Goal: Navigation & Orientation: Find specific page/section

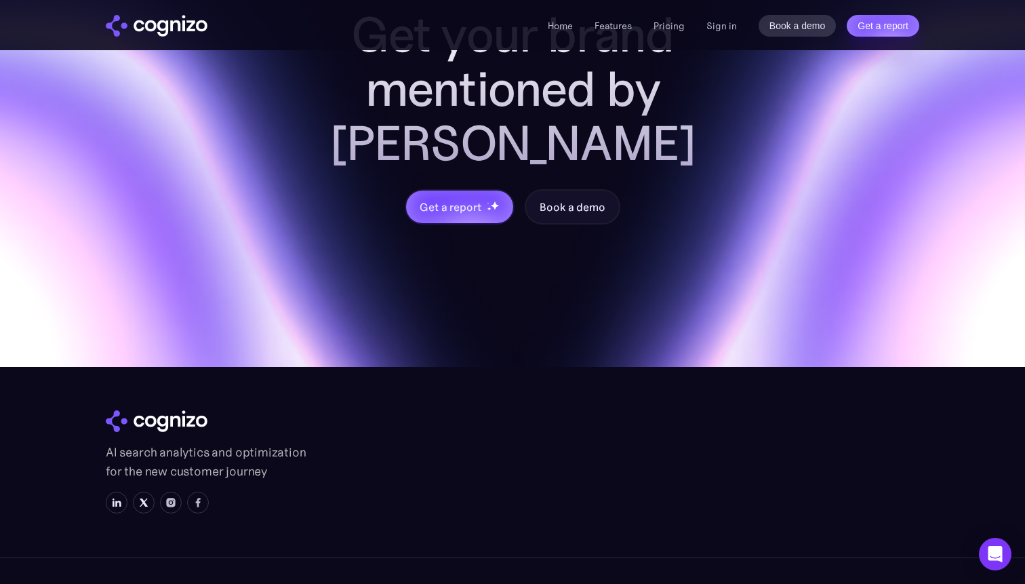
scroll to position [5390, 0]
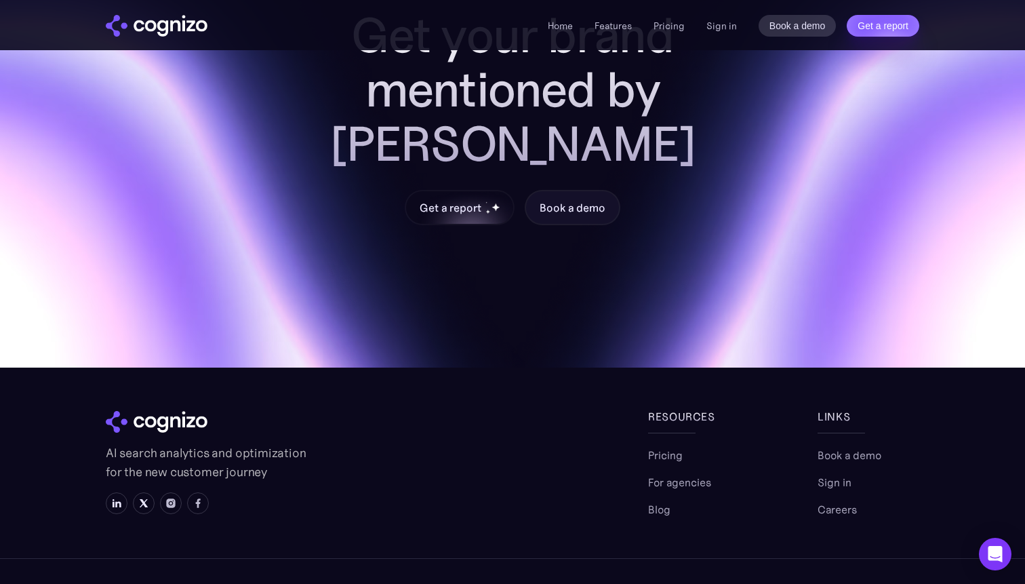
click at [452, 199] on div "Get a report" at bounding box center [450, 207] width 61 height 16
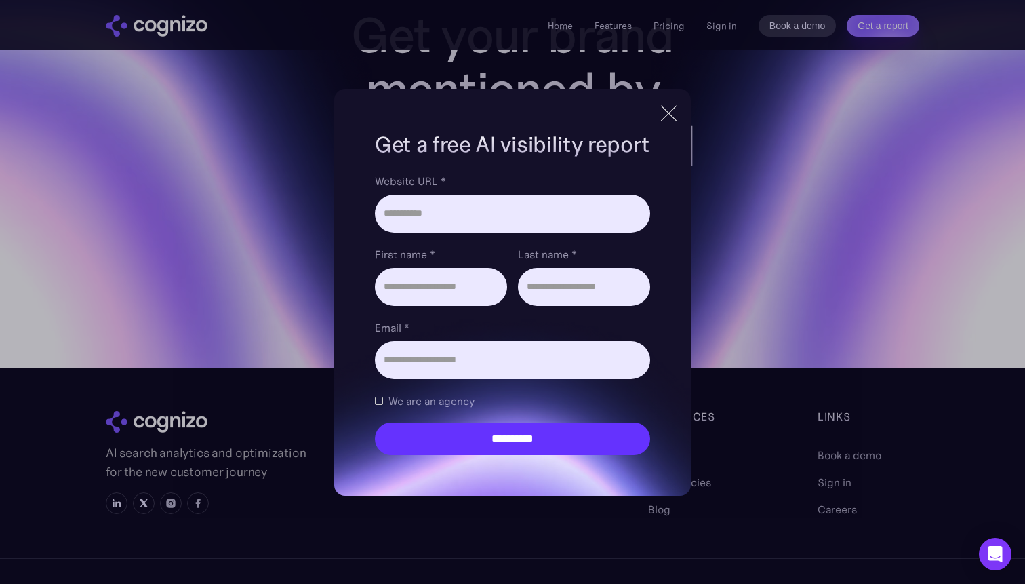
click at [664, 117] on div at bounding box center [669, 113] width 22 height 24
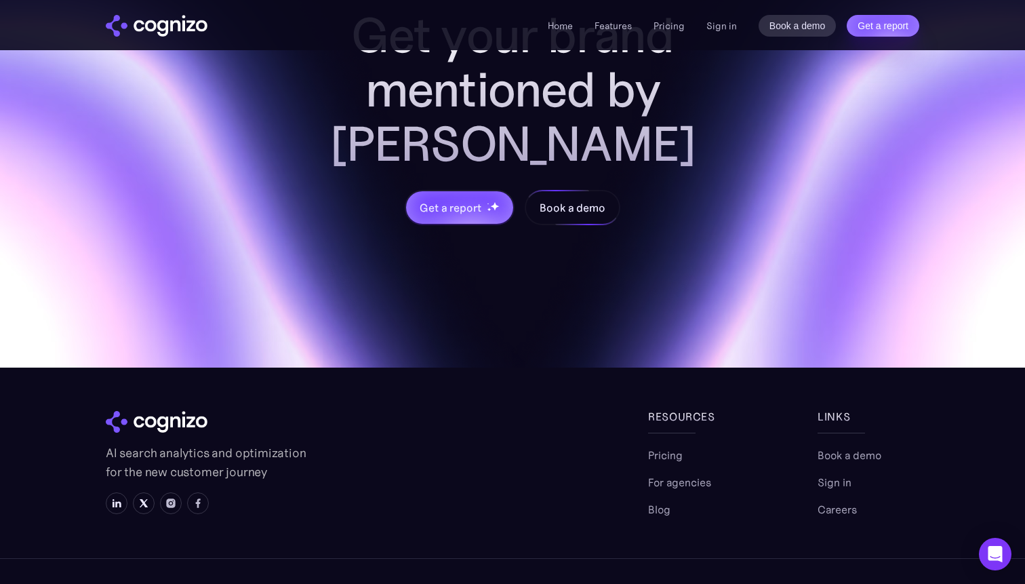
click at [578, 199] on div "Book a demo" at bounding box center [572, 207] width 65 height 16
click at [675, 447] on link "Pricing" at bounding box center [665, 455] width 35 height 16
click at [844, 447] on link "Book a demo" at bounding box center [850, 455] width 64 height 16
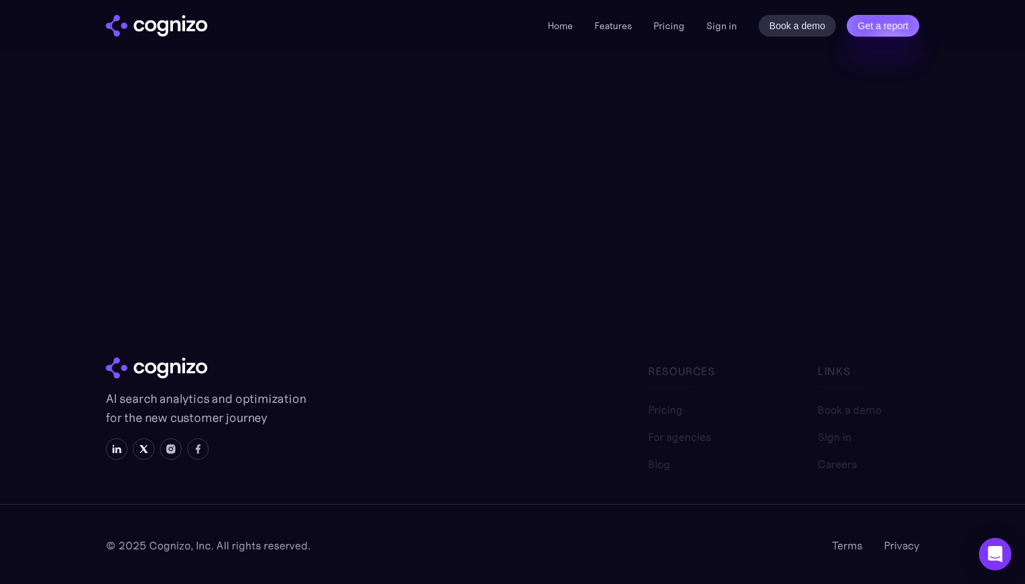
scroll to position [377, 0]
